Goal: Task Accomplishment & Management: Manage account settings

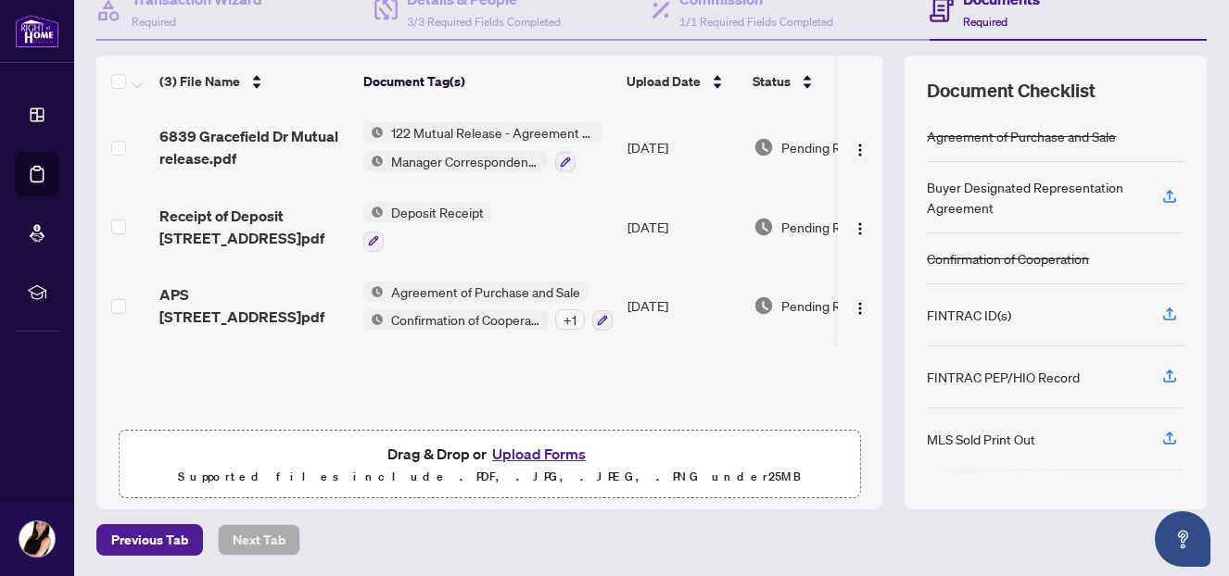
scroll to position [196, 0]
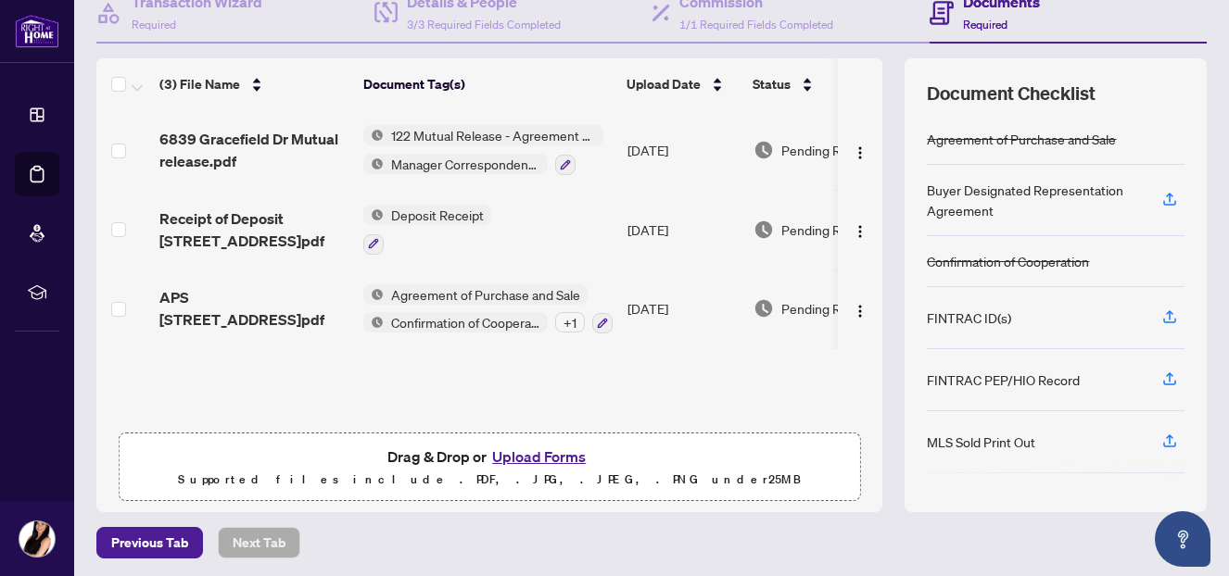
click at [535, 457] on button "Upload Forms" at bounding box center [539, 457] width 105 height 24
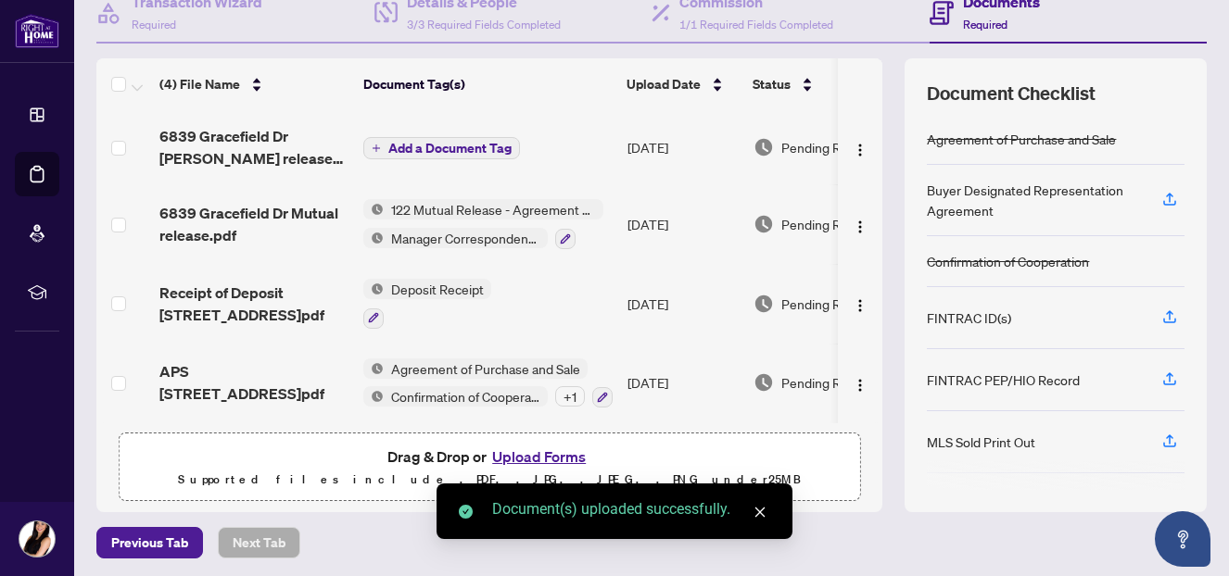
click at [477, 144] on span "Add a Document Tag" at bounding box center [449, 148] width 123 height 13
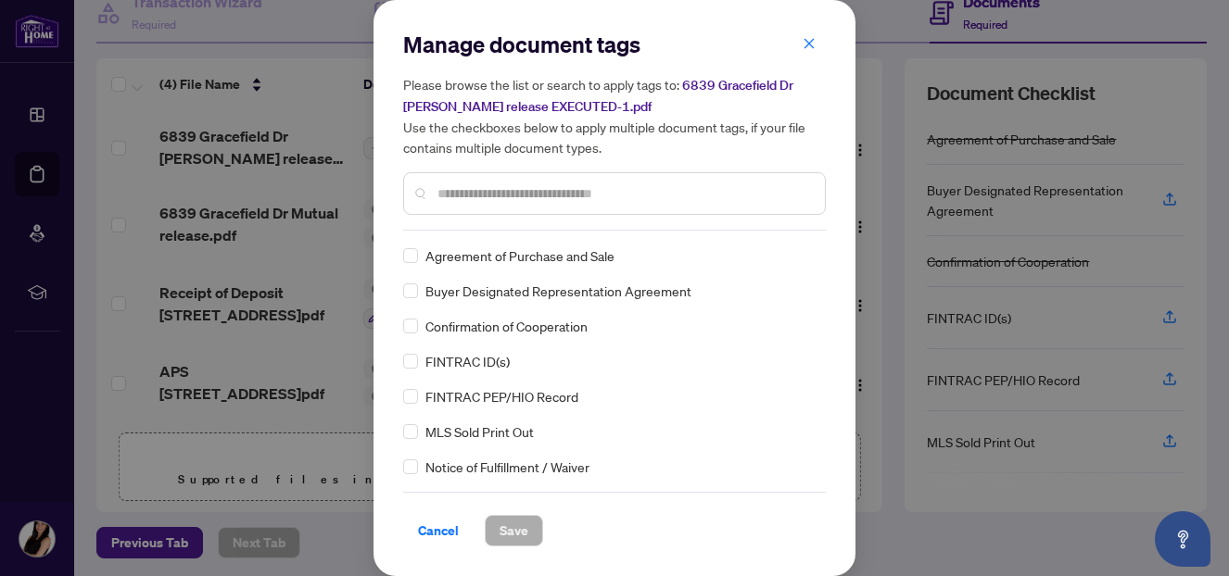
click at [572, 190] on input "text" at bounding box center [623, 194] width 373 height 20
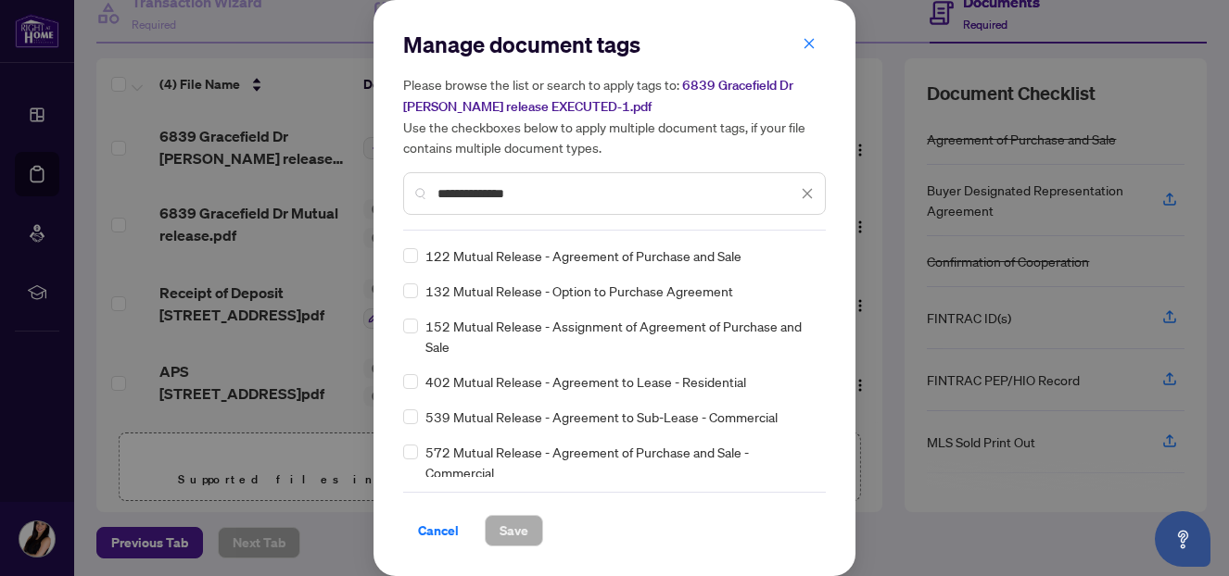
type input "**********"
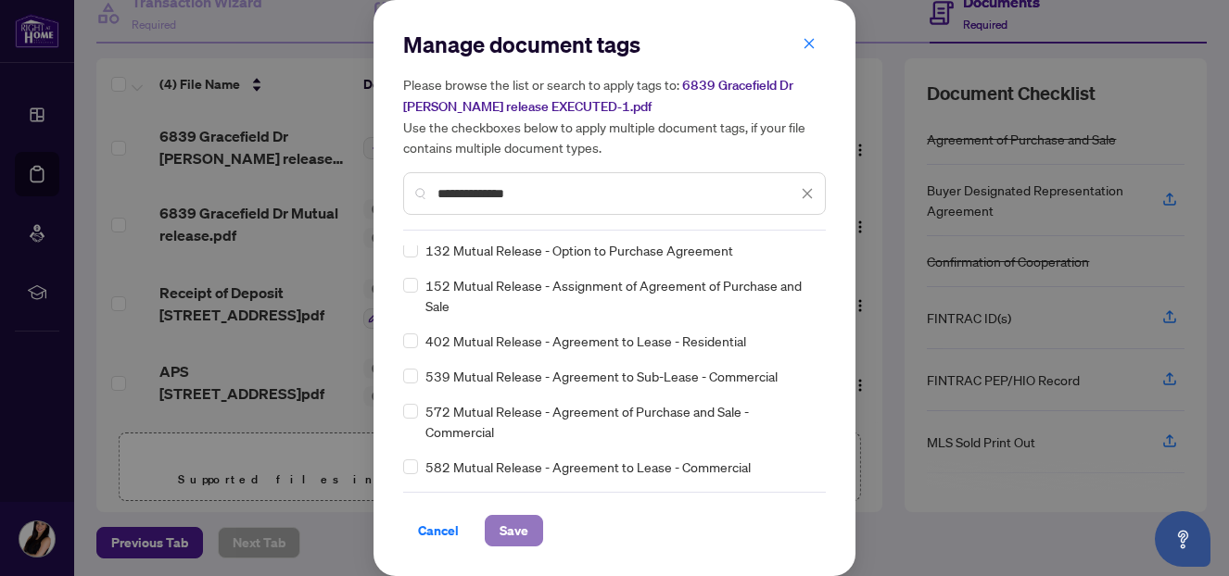
click at [513, 521] on span "Save" at bounding box center [514, 531] width 29 height 30
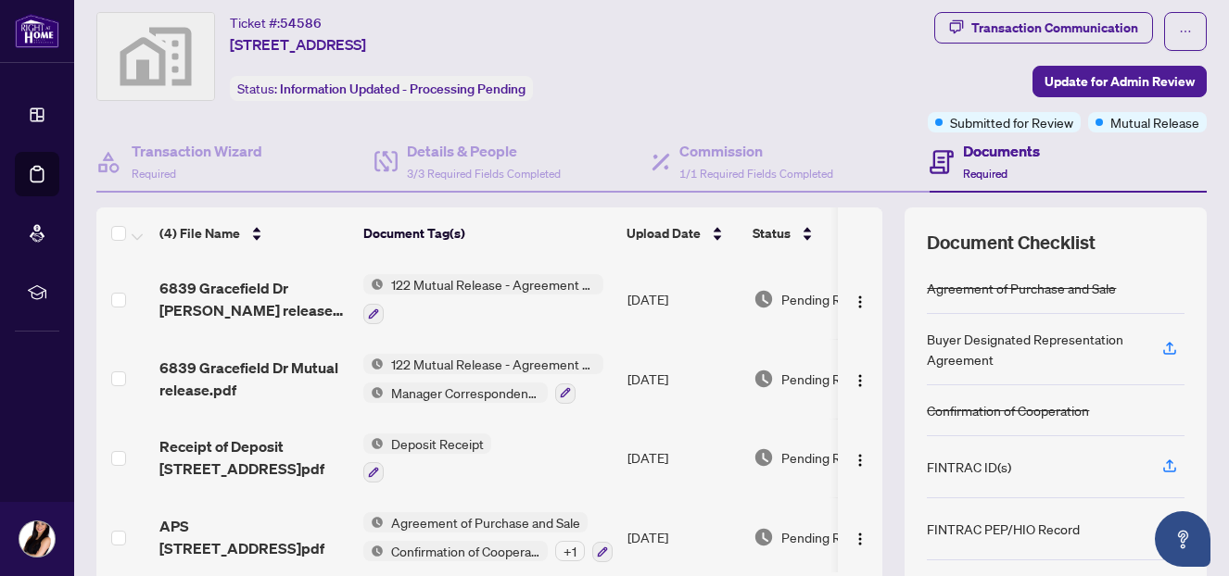
scroll to position [0, 0]
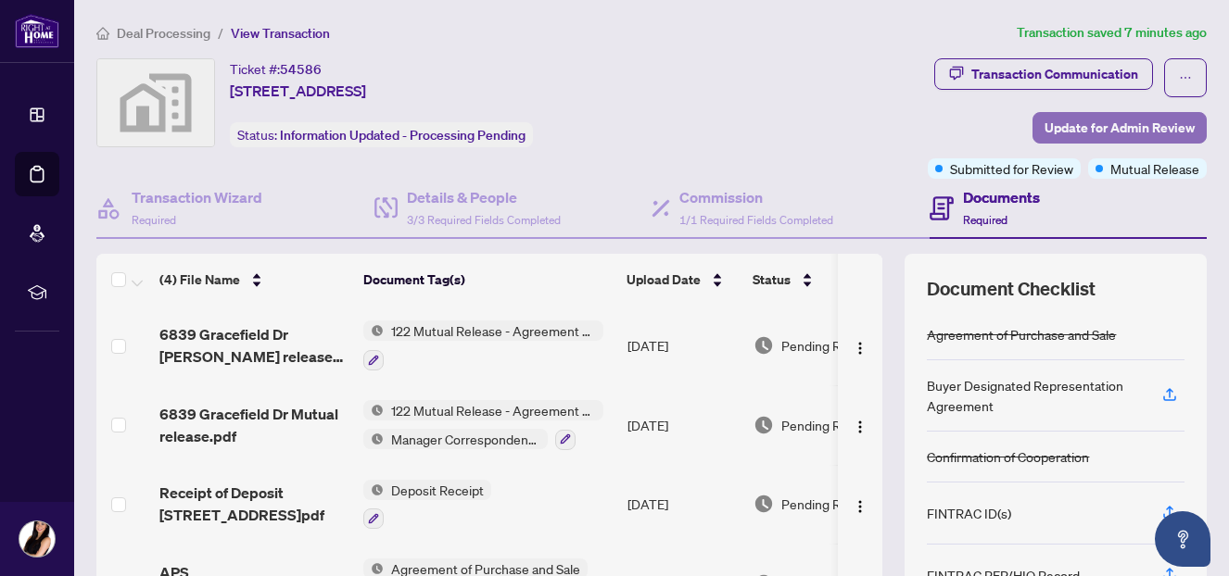
click at [1114, 117] on span "Update for Admin Review" at bounding box center [1120, 128] width 150 height 30
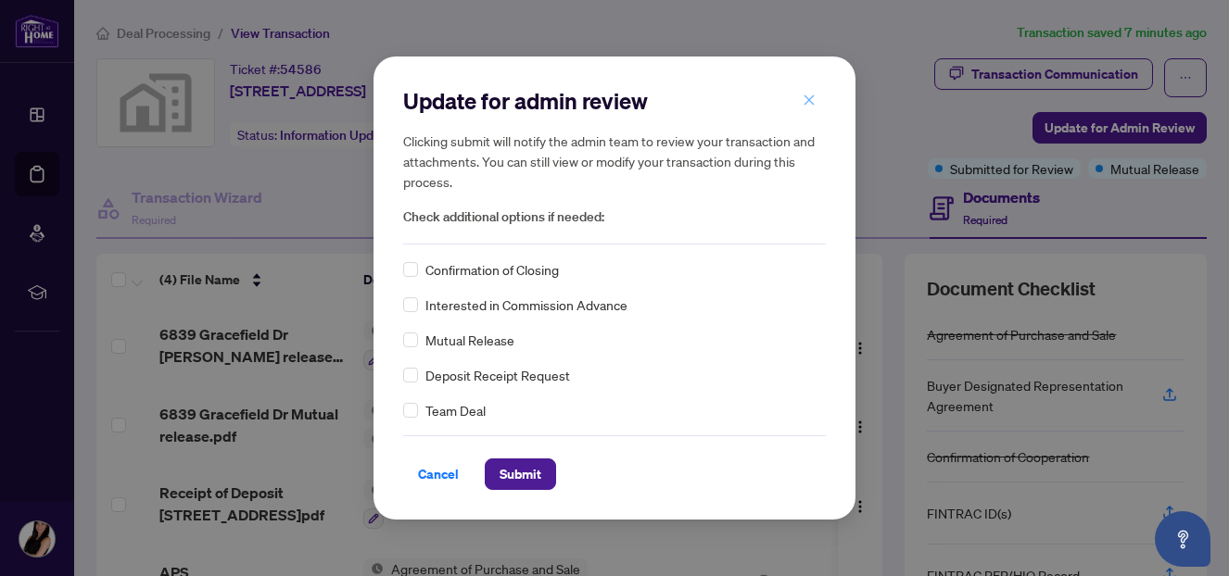
click at [812, 106] on icon "close" at bounding box center [809, 100] width 13 height 13
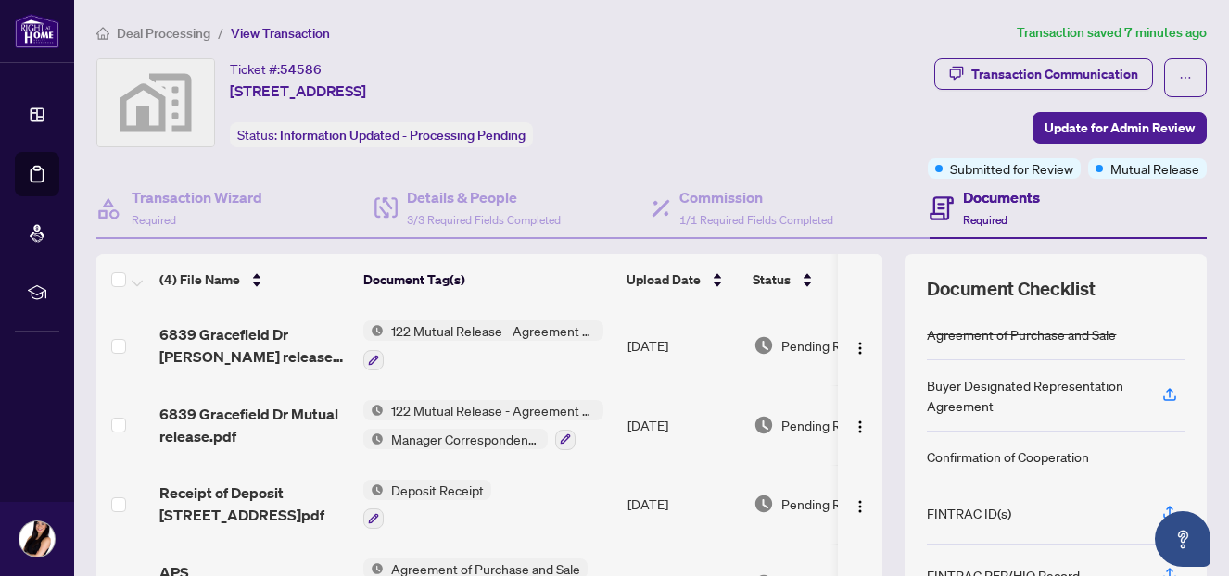
click at [456, 437] on span "Manager Correspondence" at bounding box center [466, 439] width 164 height 20
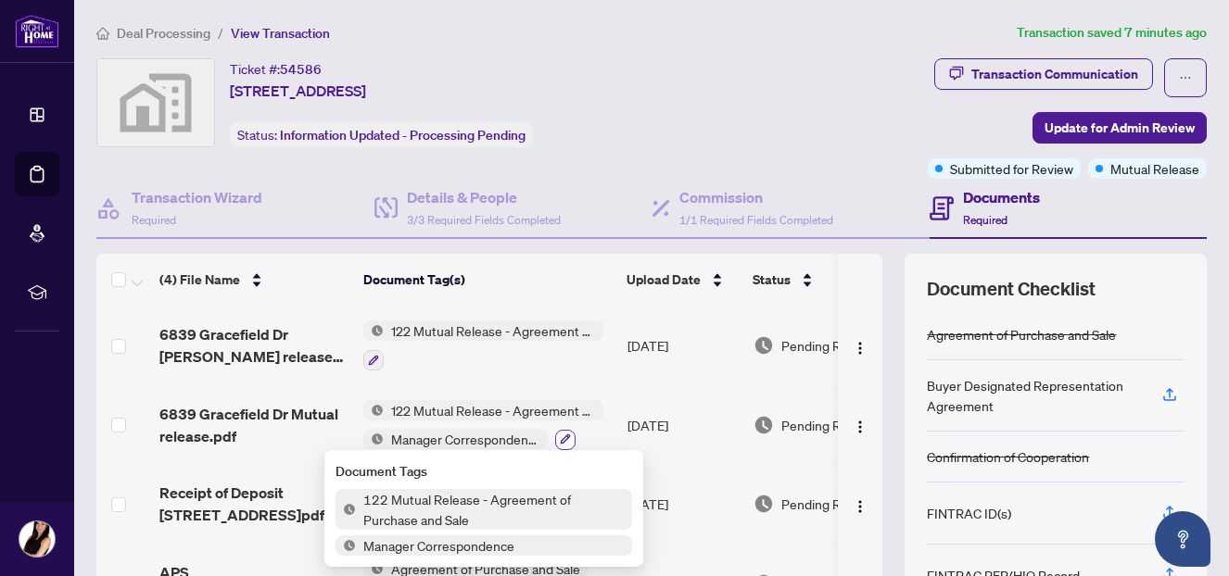
click at [567, 436] on icon "button" at bounding box center [566, 440] width 10 height 10
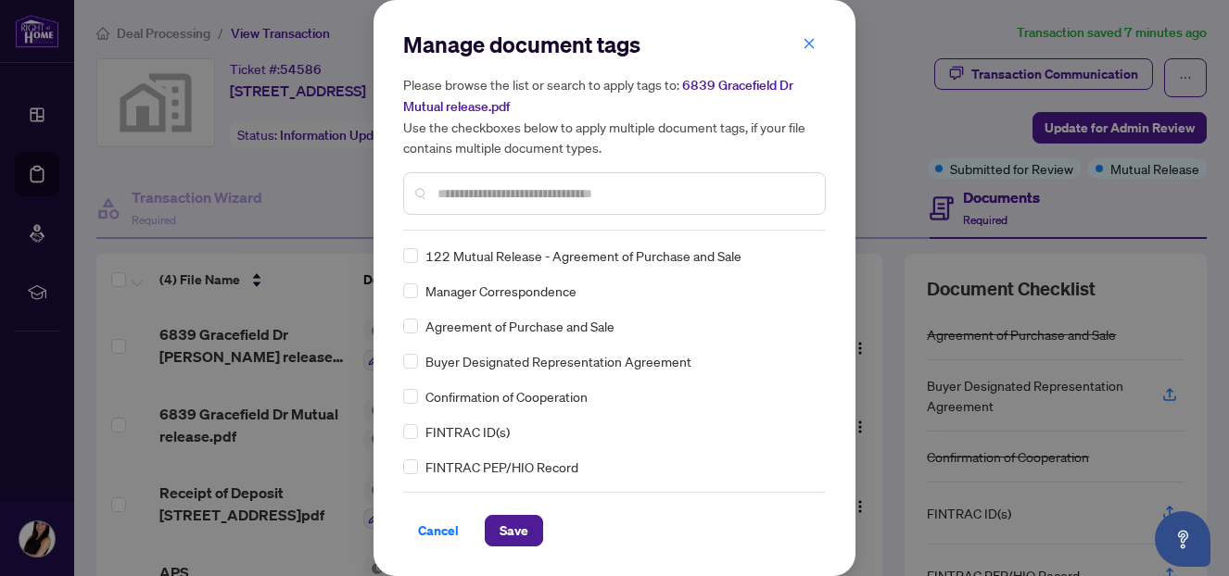
click at [421, 253] on div "122 Mutual Release - Agreement of Purchase and Sale" at bounding box center [609, 256] width 412 height 20
click at [416, 253] on span at bounding box center [410, 255] width 15 height 15
click at [509, 526] on span "Save" at bounding box center [514, 531] width 29 height 30
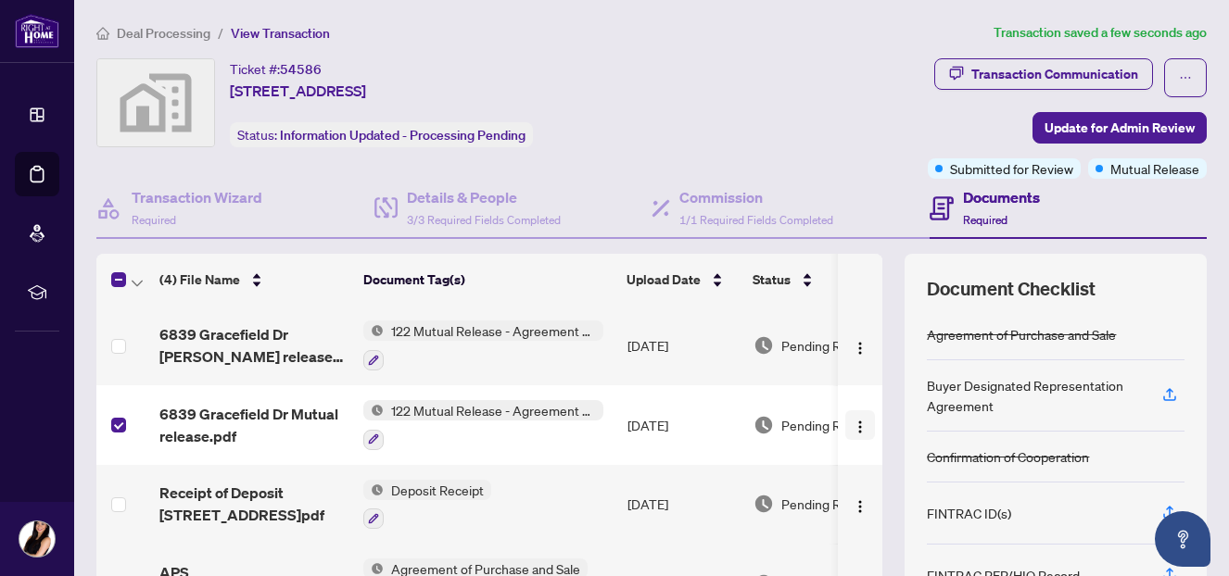
click at [855, 432] on span "button" at bounding box center [860, 425] width 15 height 20
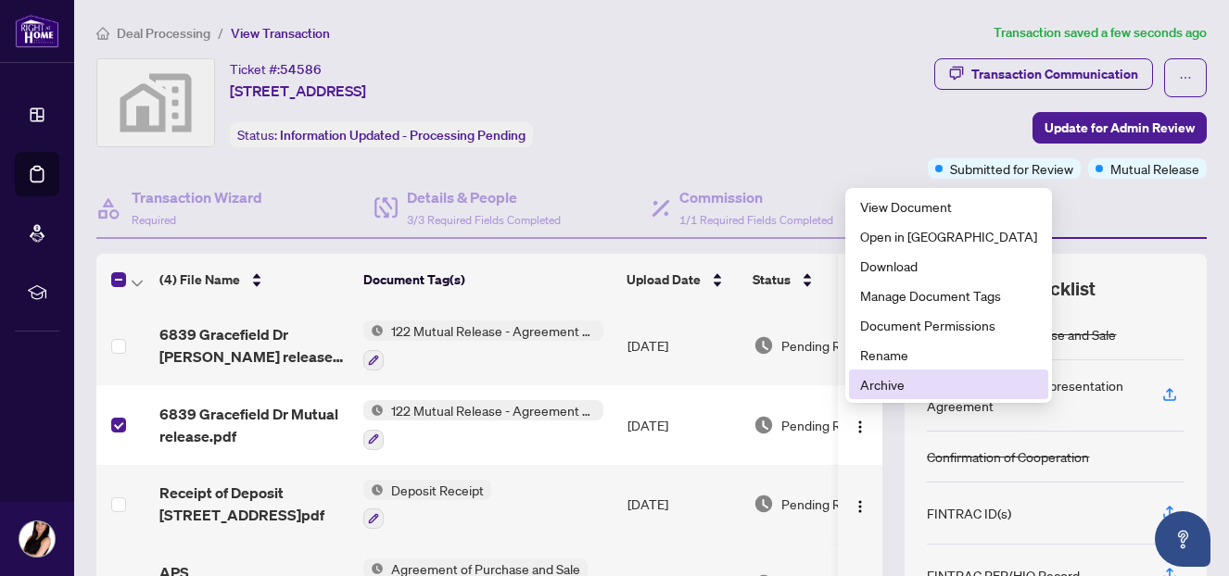
click at [897, 380] on span "Archive" at bounding box center [948, 384] width 177 height 20
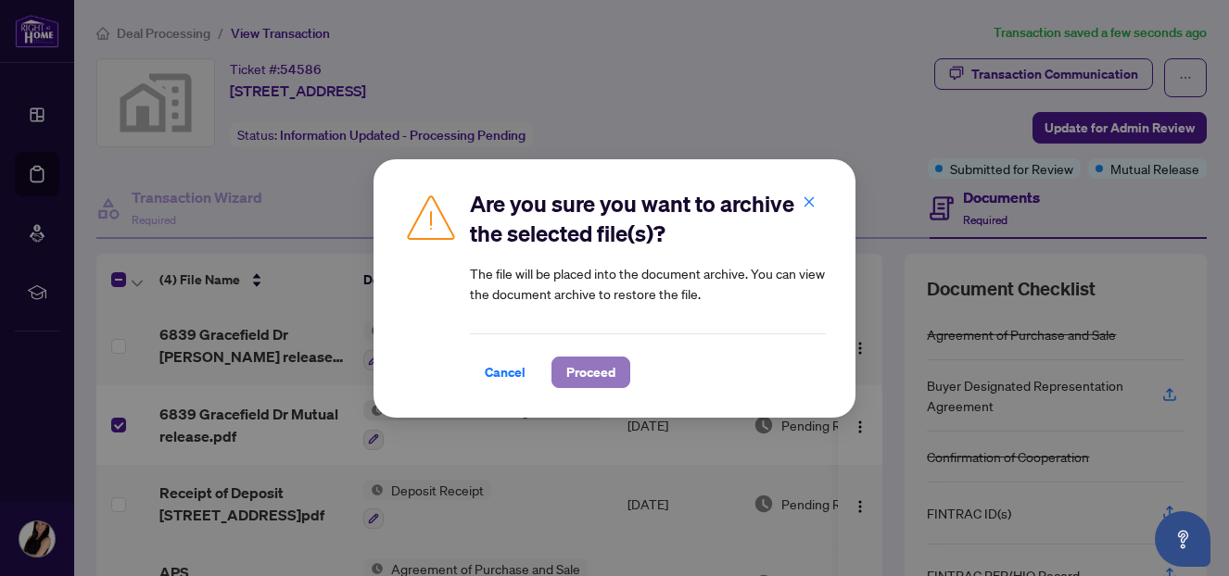
click at [594, 370] on span "Proceed" at bounding box center [590, 373] width 49 height 30
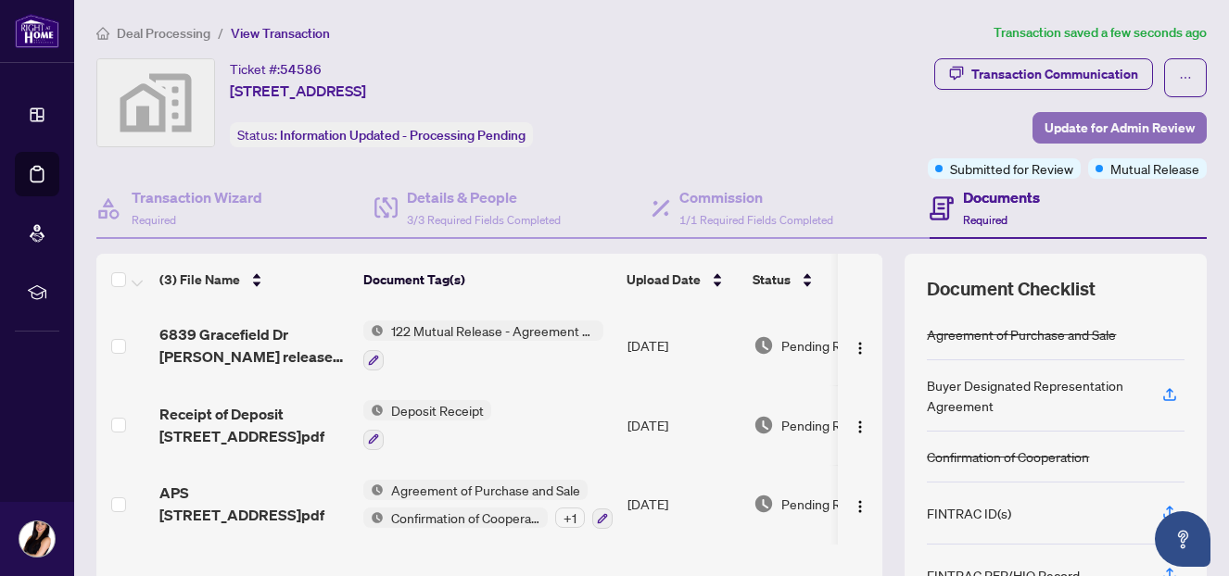
click at [1082, 134] on span "Update for Admin Review" at bounding box center [1120, 128] width 150 height 30
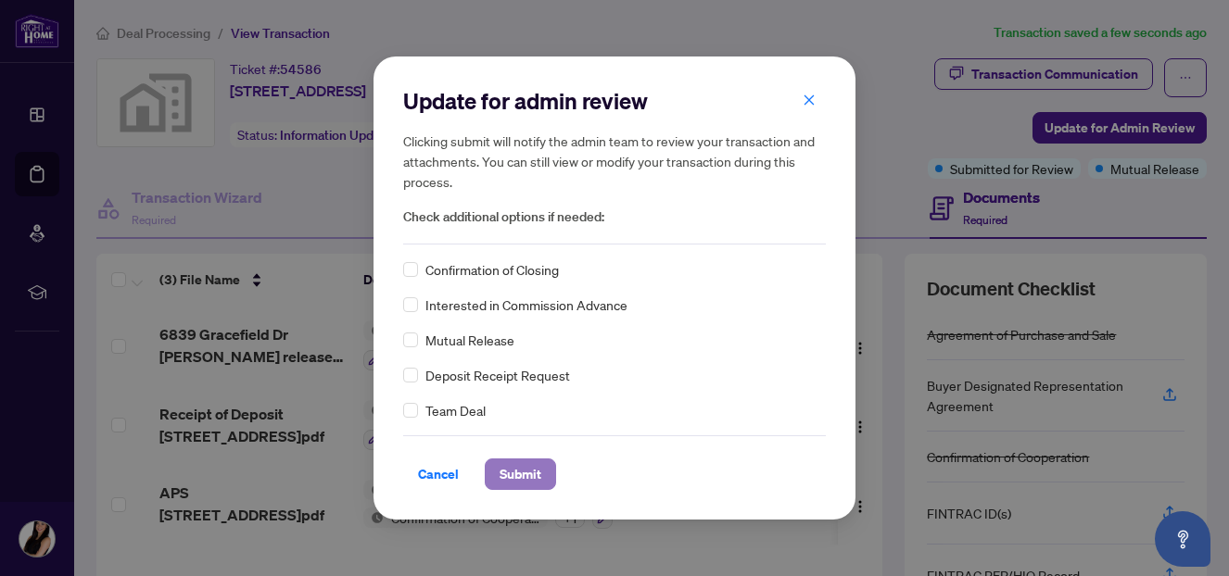
click at [515, 472] on span "Submit" at bounding box center [521, 475] width 42 height 30
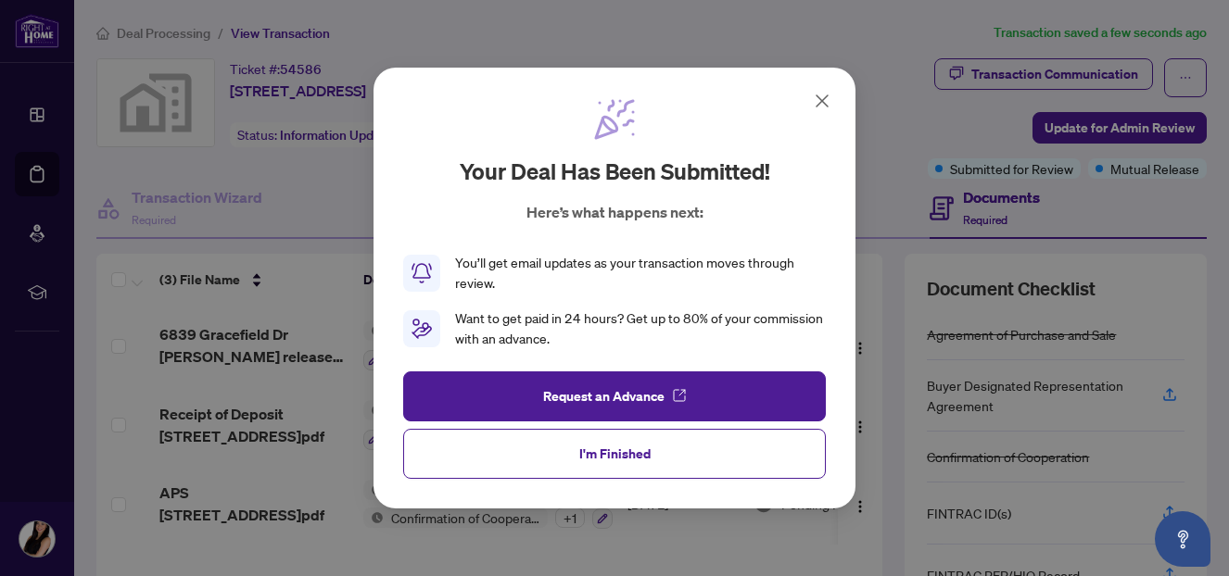
click at [735, 461] on button "I'm Finished" at bounding box center [614, 454] width 423 height 50
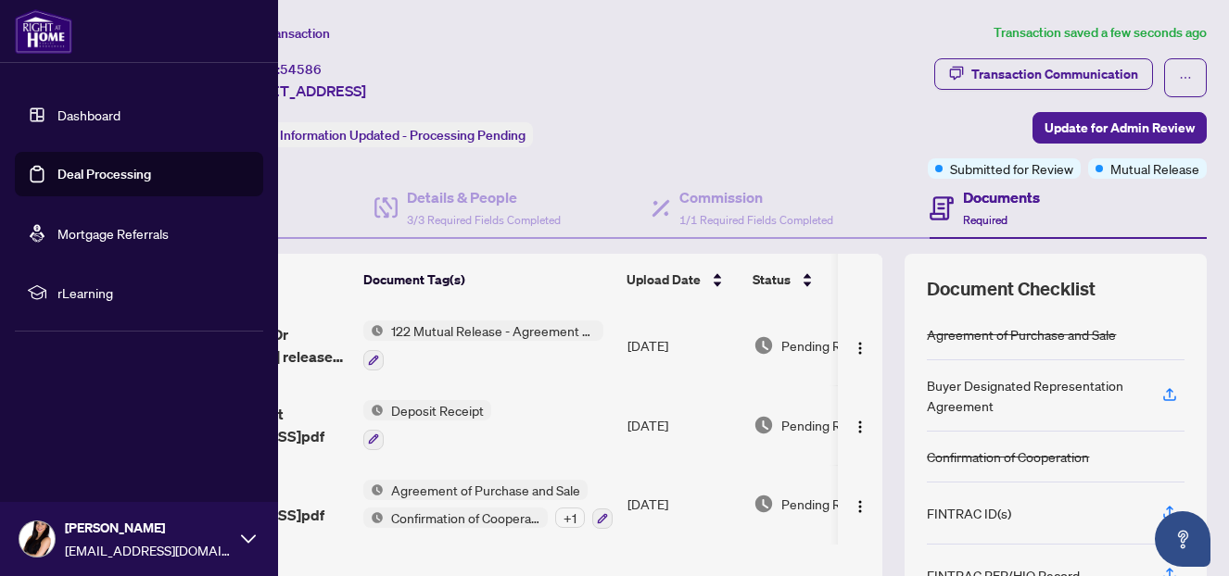
click at [94, 110] on link "Dashboard" at bounding box center [88, 115] width 63 height 17
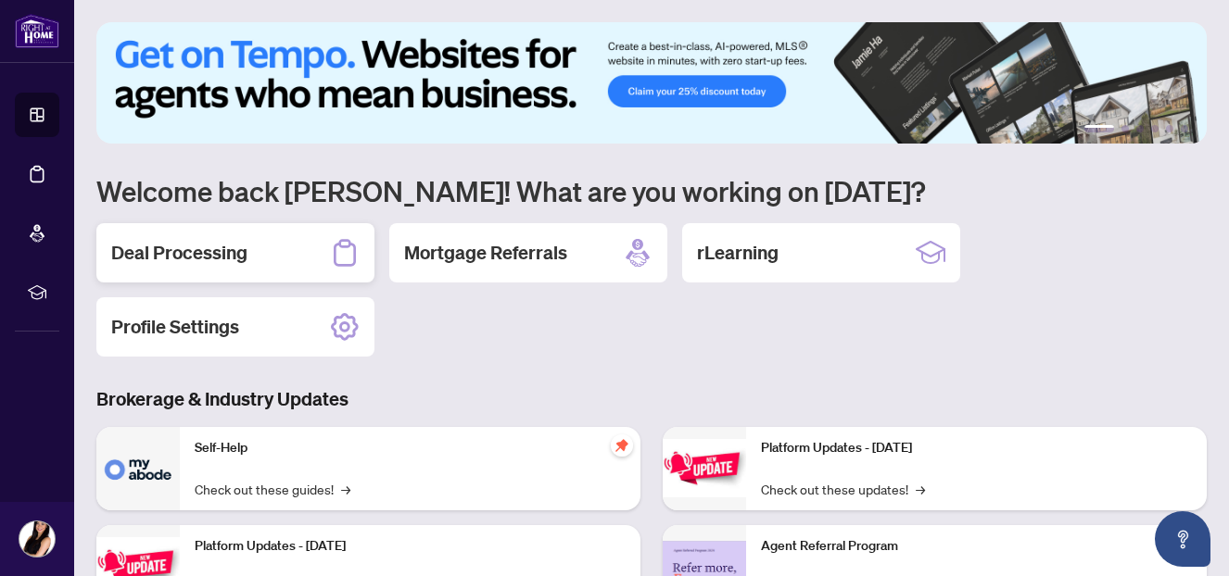
click at [208, 262] on h2 "Deal Processing" at bounding box center [179, 253] width 136 height 26
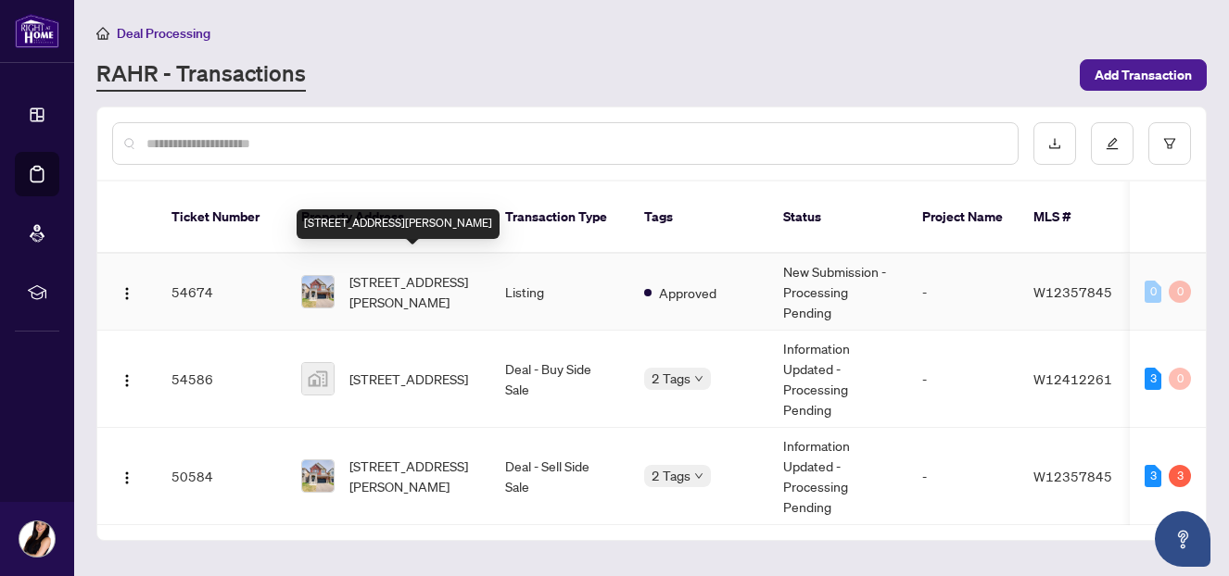
click at [415, 272] on span "[STREET_ADDRESS][PERSON_NAME]" at bounding box center [412, 292] width 126 height 41
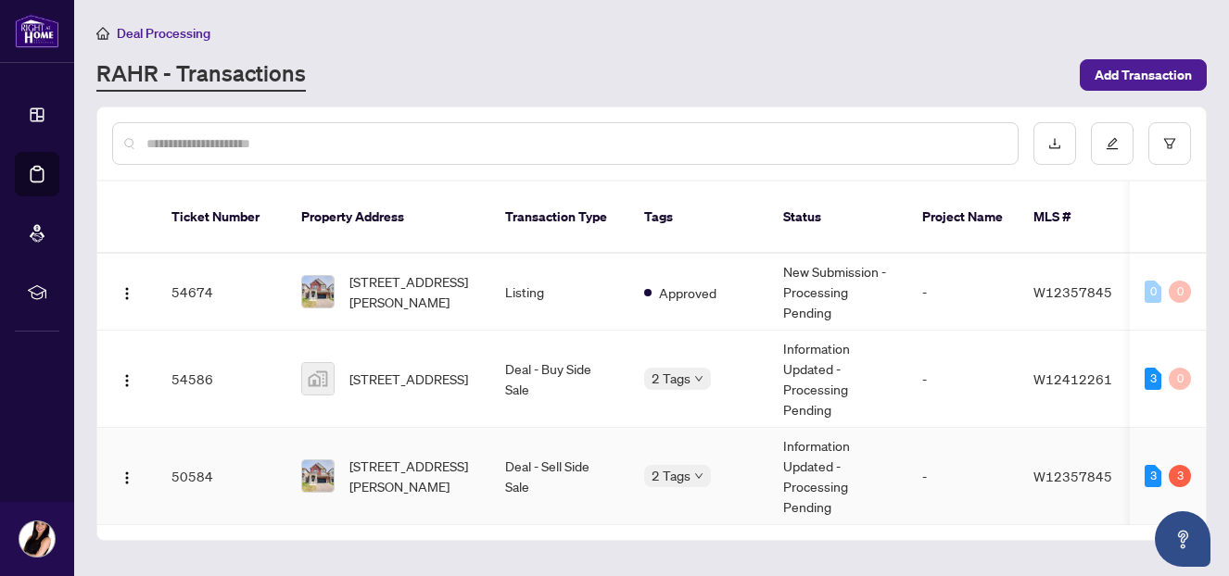
click at [445, 461] on span "[STREET_ADDRESS][PERSON_NAME]" at bounding box center [412, 476] width 126 height 41
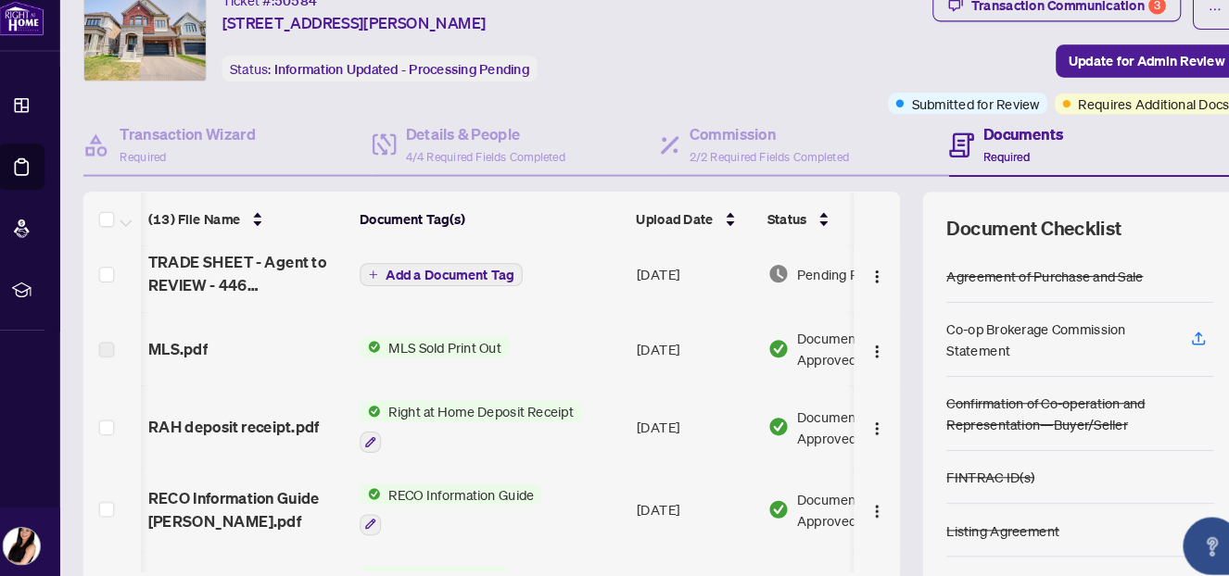
scroll to position [231, 1]
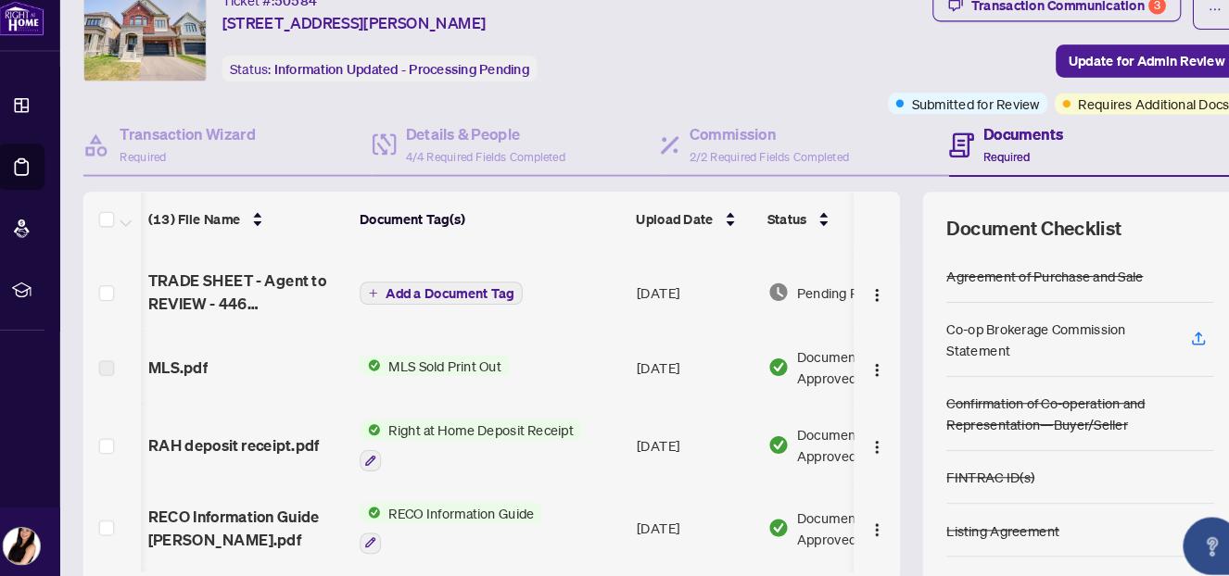
click at [502, 430] on span "Right at Home Deposit Receipt" at bounding box center [479, 427] width 193 height 20
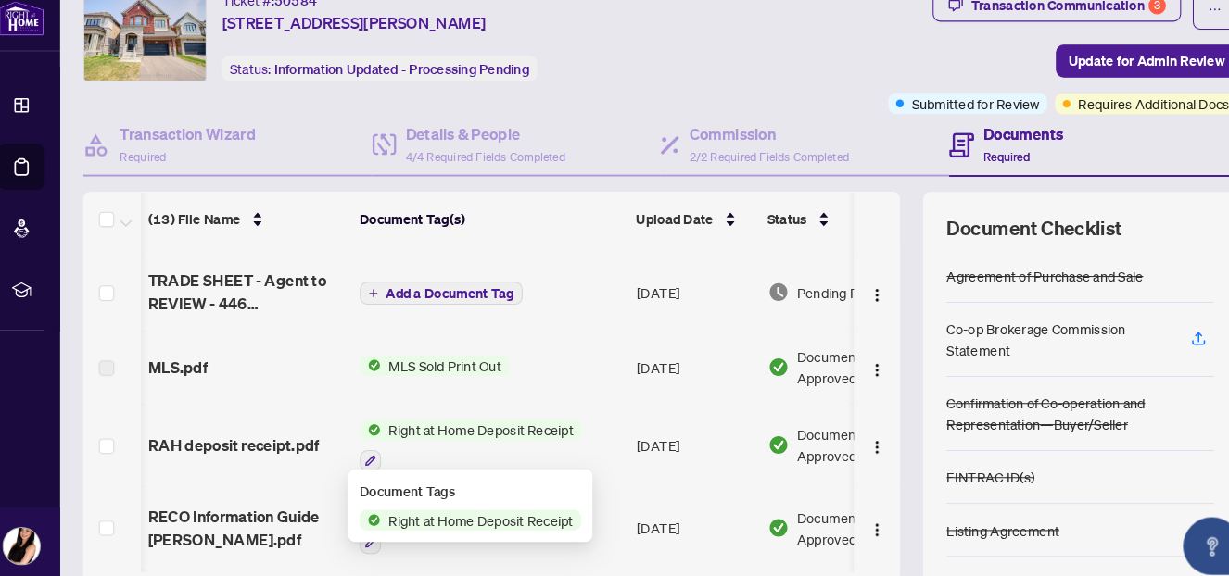
click at [298, 437] on span "RAH deposit receipt.pdf" at bounding box center [240, 442] width 165 height 22
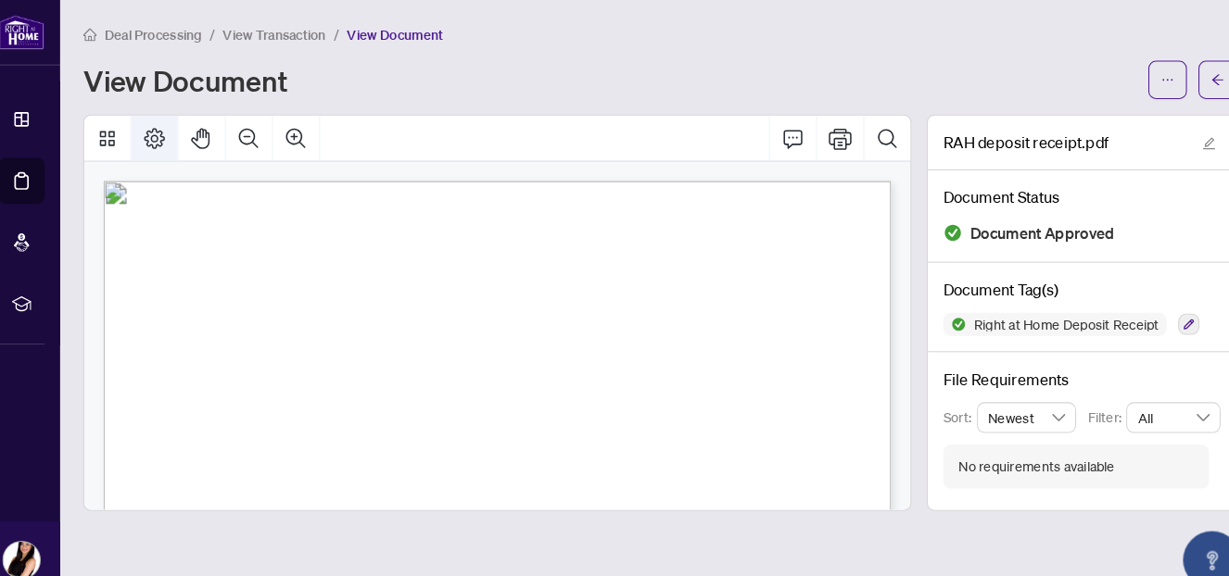
click at [171, 131] on icon "Page Layout" at bounding box center [165, 133] width 22 height 22
click at [214, 92] on h1 "View Document" at bounding box center [194, 77] width 196 height 30
click at [166, 134] on icon "Page Layout" at bounding box center [165, 133] width 20 height 20
click at [838, 132] on button "Print" at bounding box center [825, 133] width 44 height 44
